Goal: Find specific page/section: Find specific page/section

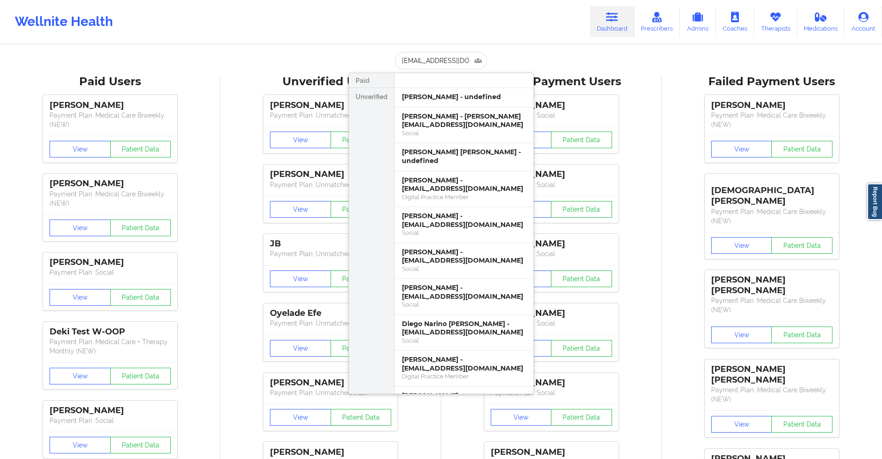
scroll to position [0, 12]
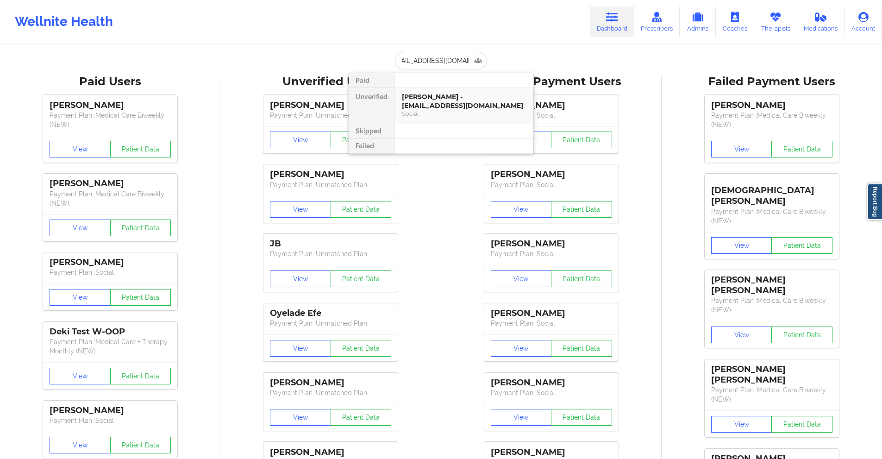
click at [465, 97] on div "[PERSON_NAME] - [EMAIL_ADDRESS][DOMAIN_NAME]" at bounding box center [464, 101] width 124 height 17
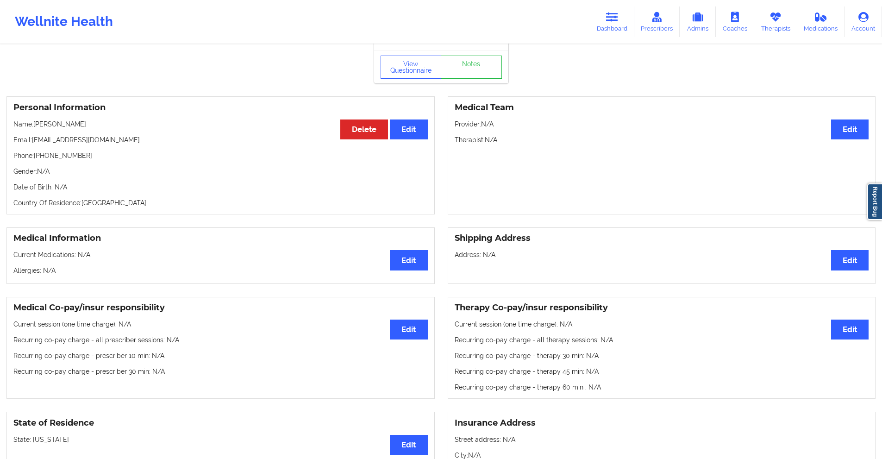
scroll to position [0, 0]
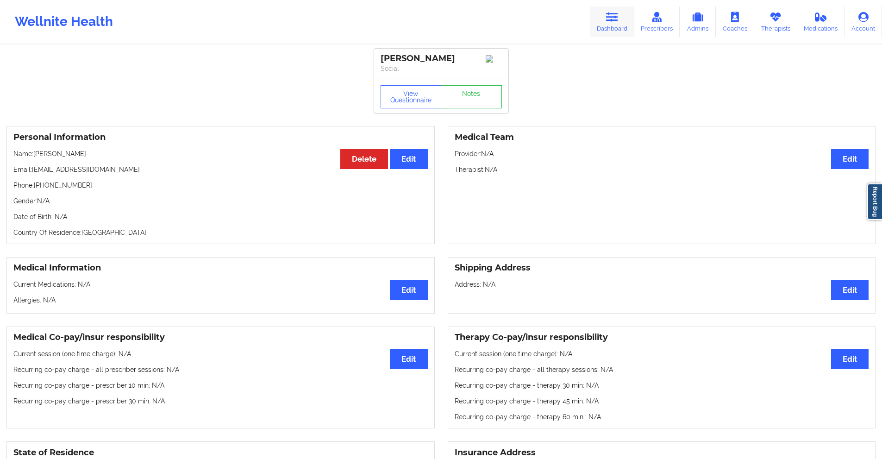
drag, startPoint x: 613, startPoint y: 16, endPoint x: 601, endPoint y: 16, distance: 12.0
click at [613, 16] on icon at bounding box center [612, 17] width 12 height 10
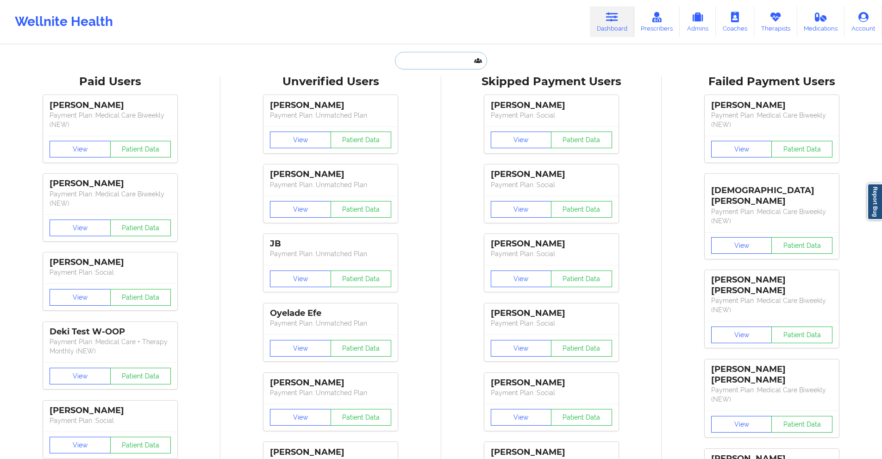
click at [456, 60] on input "text" at bounding box center [441, 61] width 92 height 18
paste input "[EMAIL_ADDRESS][DOMAIN_NAME]"
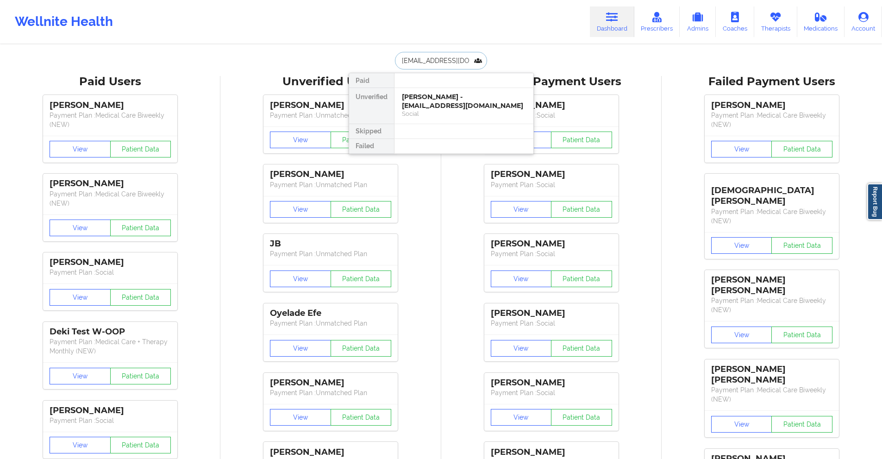
type input "[EMAIL_ADDRESS][DOMAIN_NAME]"
click at [458, 185] on div "[PERSON_NAME] Payment Plan : Social View Patient Data [PERSON_NAME] Payment Pla…" at bounding box center [551, 297] width 214 height 416
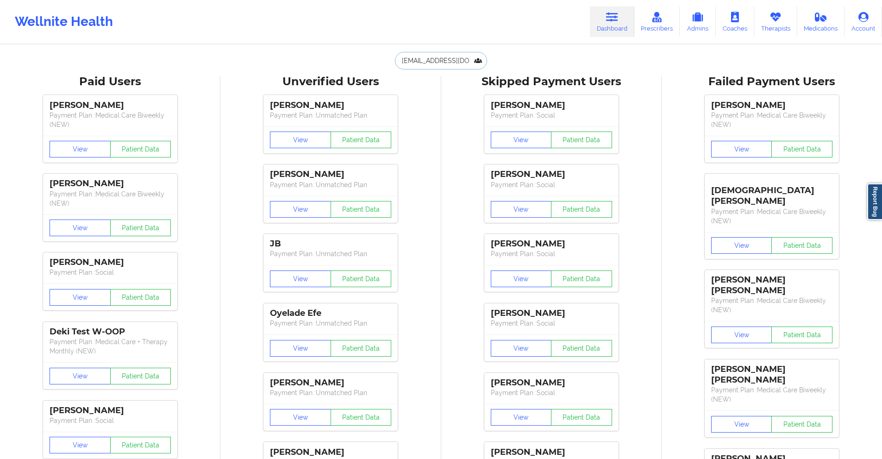
click at [467, 64] on input "[EMAIL_ADDRESS][DOMAIN_NAME]" at bounding box center [441, 61] width 92 height 18
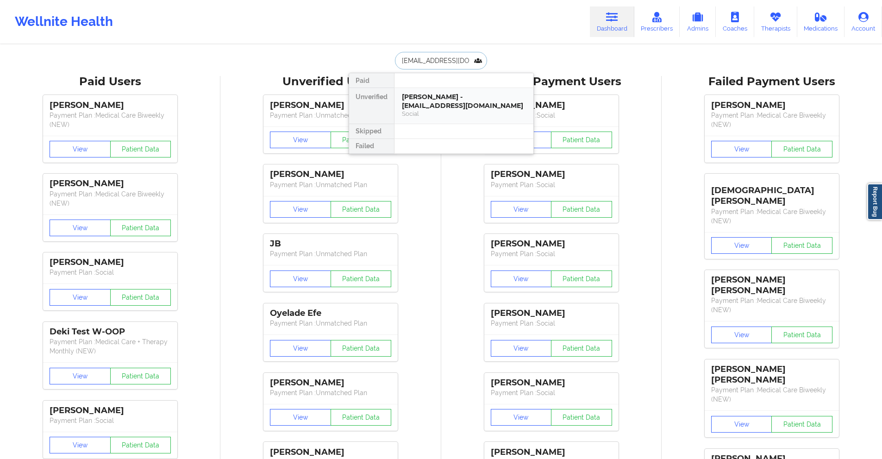
click at [445, 107] on div "[PERSON_NAME] - [EMAIL_ADDRESS][DOMAIN_NAME]" at bounding box center [464, 101] width 124 height 17
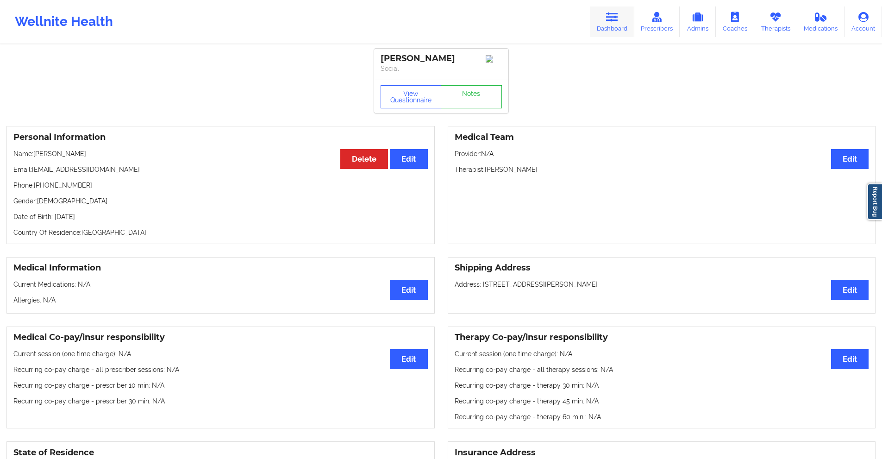
click at [612, 17] on icon at bounding box center [612, 17] width 12 height 10
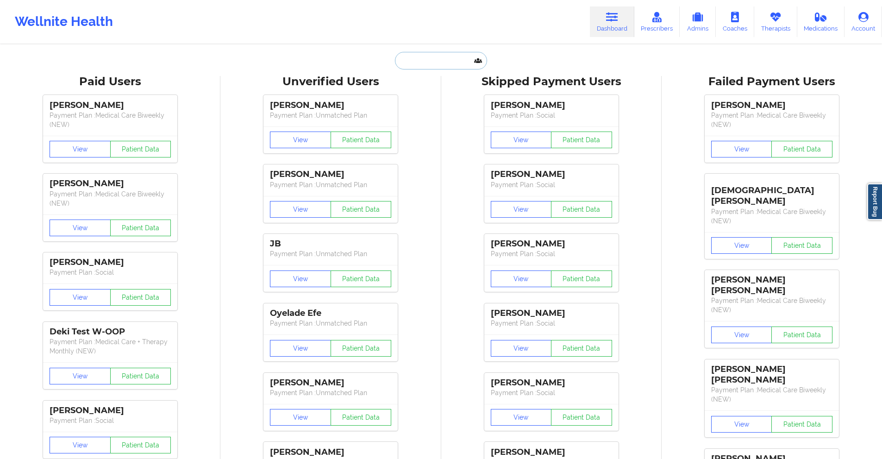
click at [451, 60] on input "text" at bounding box center [441, 61] width 92 height 18
paste input "[PERSON_NAME][EMAIL_ADDRESS][DOMAIN_NAME]"
click at [440, 57] on input "[PERSON_NAME][EMAIL_ADDRESS][DOMAIN_NAME]" at bounding box center [441, 61] width 92 height 18
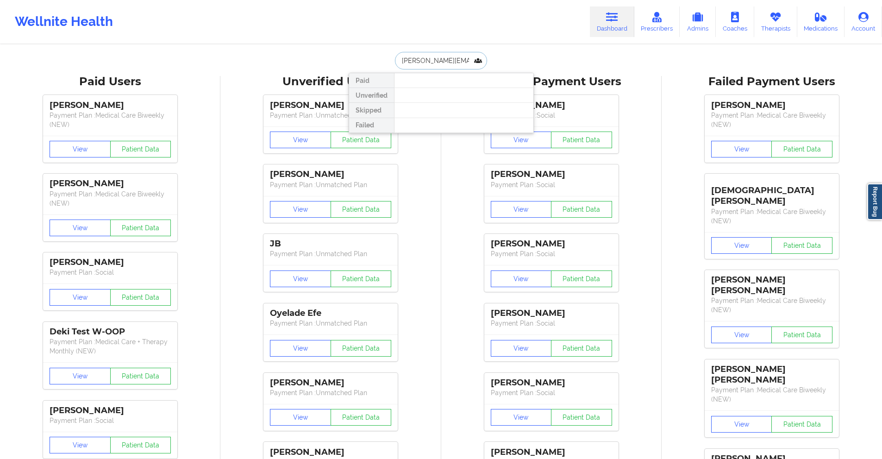
paste input "text"
type input "[PERSON_NAME]"
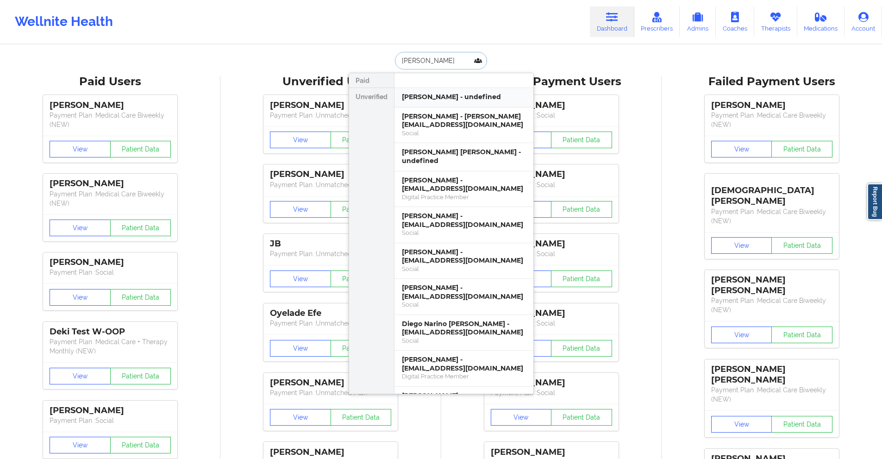
click at [476, 97] on div "[PERSON_NAME] - undefined" at bounding box center [464, 97] width 124 height 9
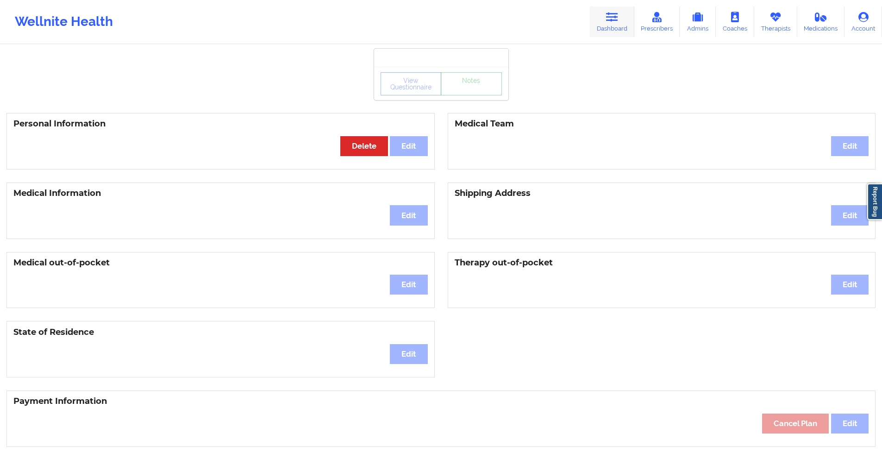
click at [618, 16] on icon at bounding box center [612, 17] width 12 height 10
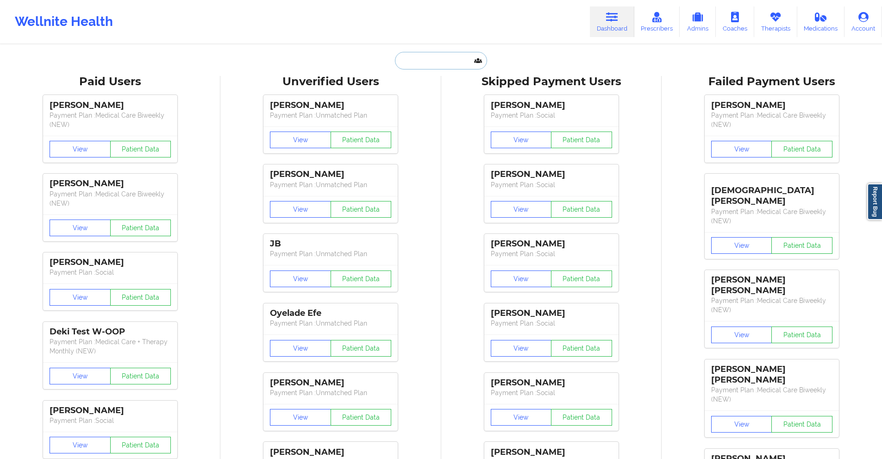
click at [457, 62] on input "text" at bounding box center [441, 61] width 92 height 18
paste input "[PERSON_NAME][EMAIL_ADDRESS][PERSON_NAME][DOMAIN_NAME]"
type input "[PERSON_NAME][EMAIL_ADDRESS][PERSON_NAME][DOMAIN_NAME]"
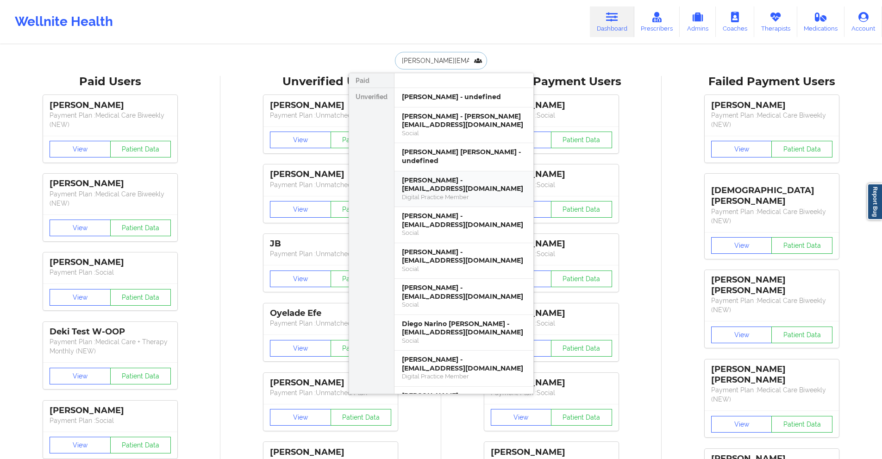
scroll to position [0, 10]
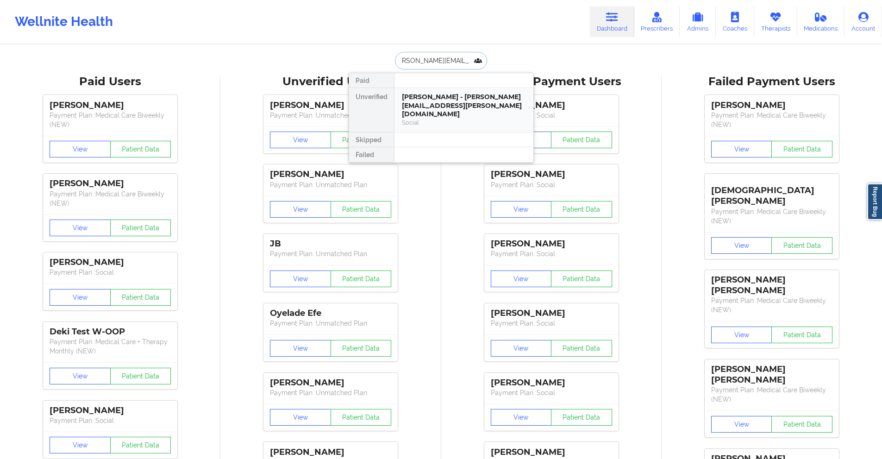
click at [437, 106] on div "[PERSON_NAME] - [PERSON_NAME][EMAIL_ADDRESS][PERSON_NAME][DOMAIN_NAME]" at bounding box center [464, 106] width 124 height 26
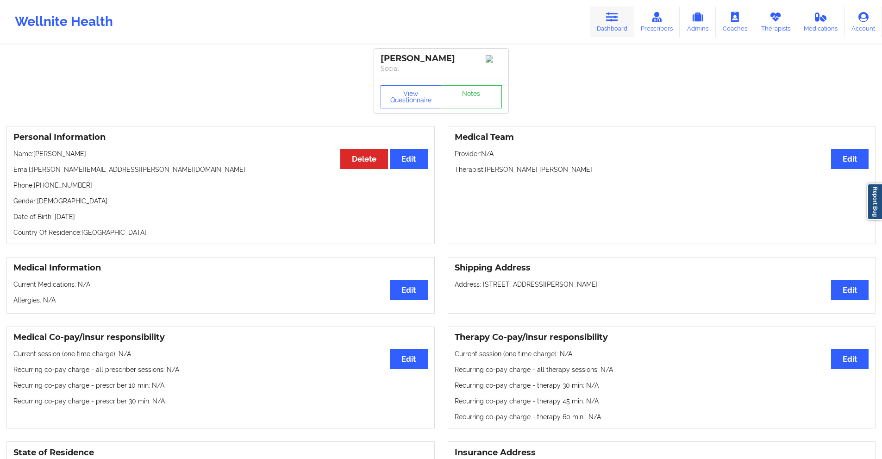
click at [604, 20] on link "Dashboard" at bounding box center [612, 21] width 44 height 31
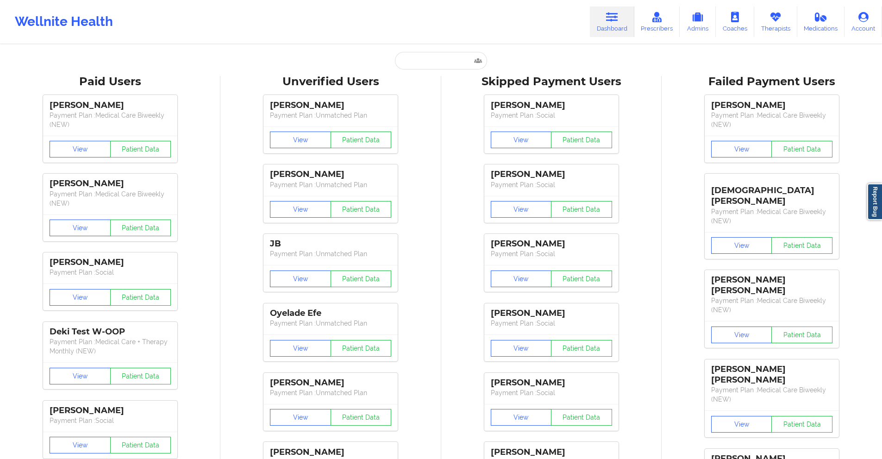
click at [610, 20] on icon at bounding box center [612, 17] width 12 height 10
click at [427, 59] on input "text" at bounding box center [441, 61] width 92 height 18
paste input "[EMAIL_ADDRESS][DOMAIN_NAME]"
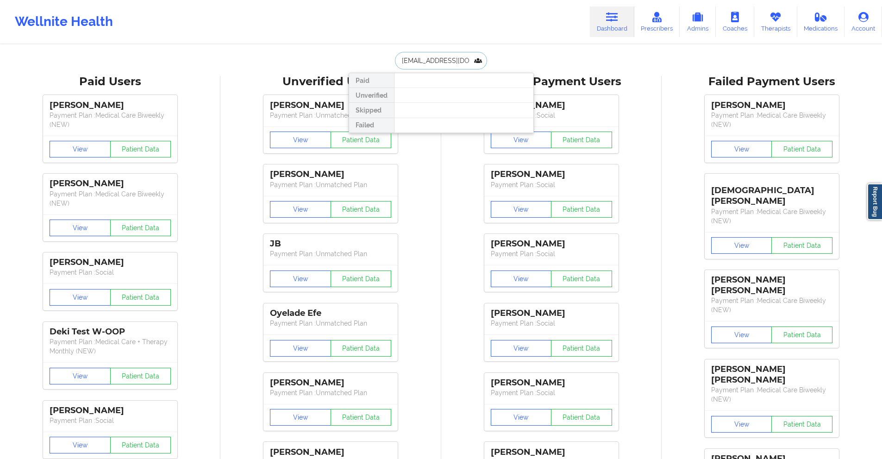
click at [412, 63] on input "[EMAIL_ADDRESS][DOMAIN_NAME]" at bounding box center [441, 61] width 92 height 18
paste input "BRACKI"
type input "BRACKI"
